Goal: Task Accomplishment & Management: Manage account settings

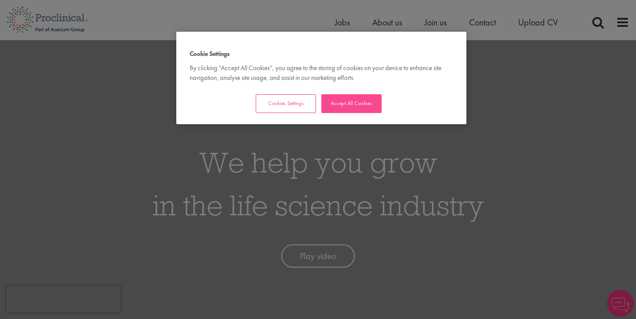
click at [343, 105] on button "Accept All Cookies" at bounding box center [351, 103] width 60 height 19
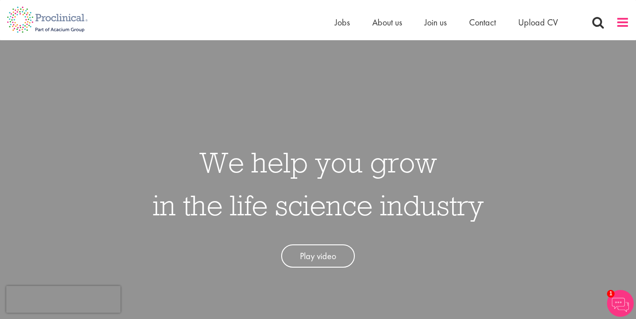
click at [625, 24] on span at bounding box center [622, 22] width 13 height 13
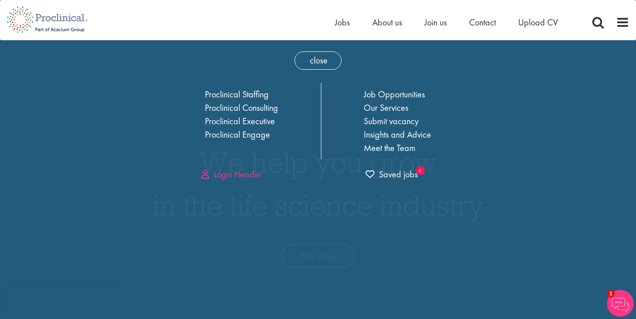
click at [222, 175] on link "Login Header" at bounding box center [231, 174] width 60 height 12
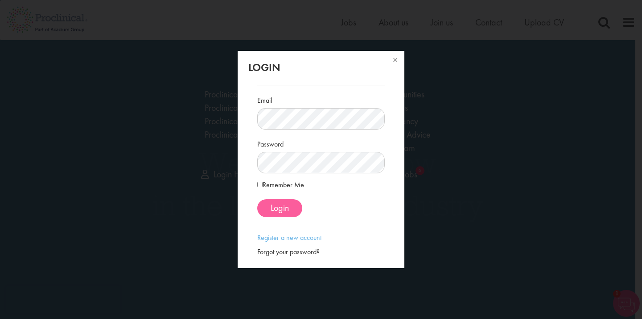
click at [273, 206] on span "Login" at bounding box center [280, 208] width 18 height 12
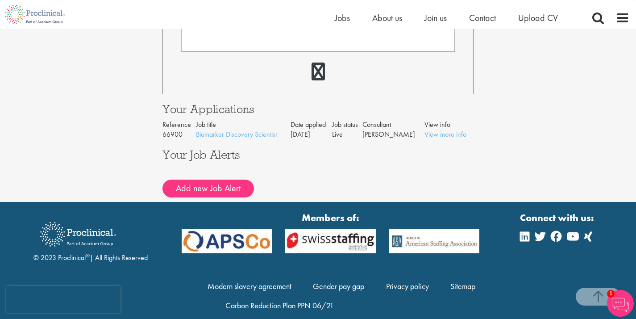
scroll to position [326, 0]
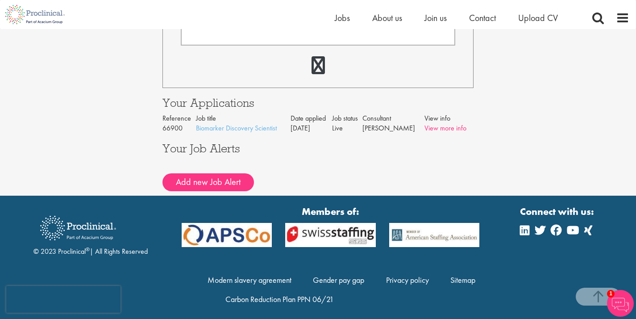
click at [433, 126] on link "View more info" at bounding box center [445, 127] width 42 height 9
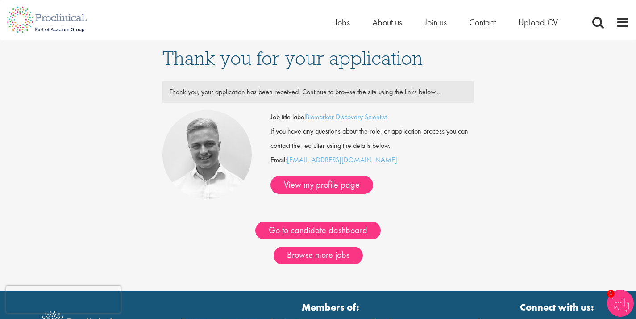
scroll to position [0, 0]
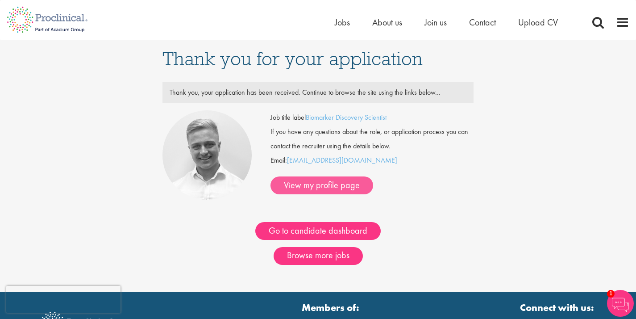
click at [373, 176] on link "View my profile page" at bounding box center [321, 185] width 103 height 18
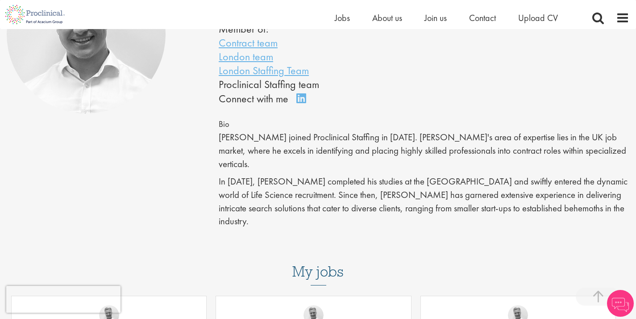
scroll to position [146, 0]
click at [300, 101] on link "Connect on LinkedIn" at bounding box center [304, 101] width 16 height 0
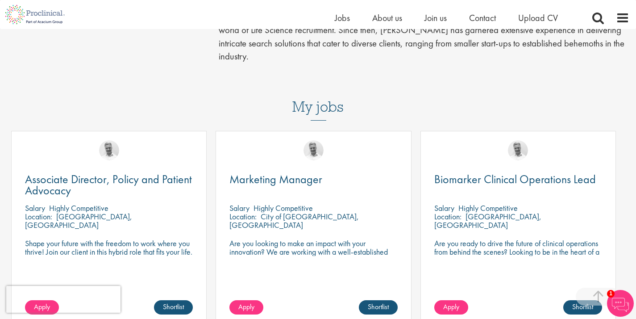
scroll to position [300, 0]
